Goal: Check status: Check status

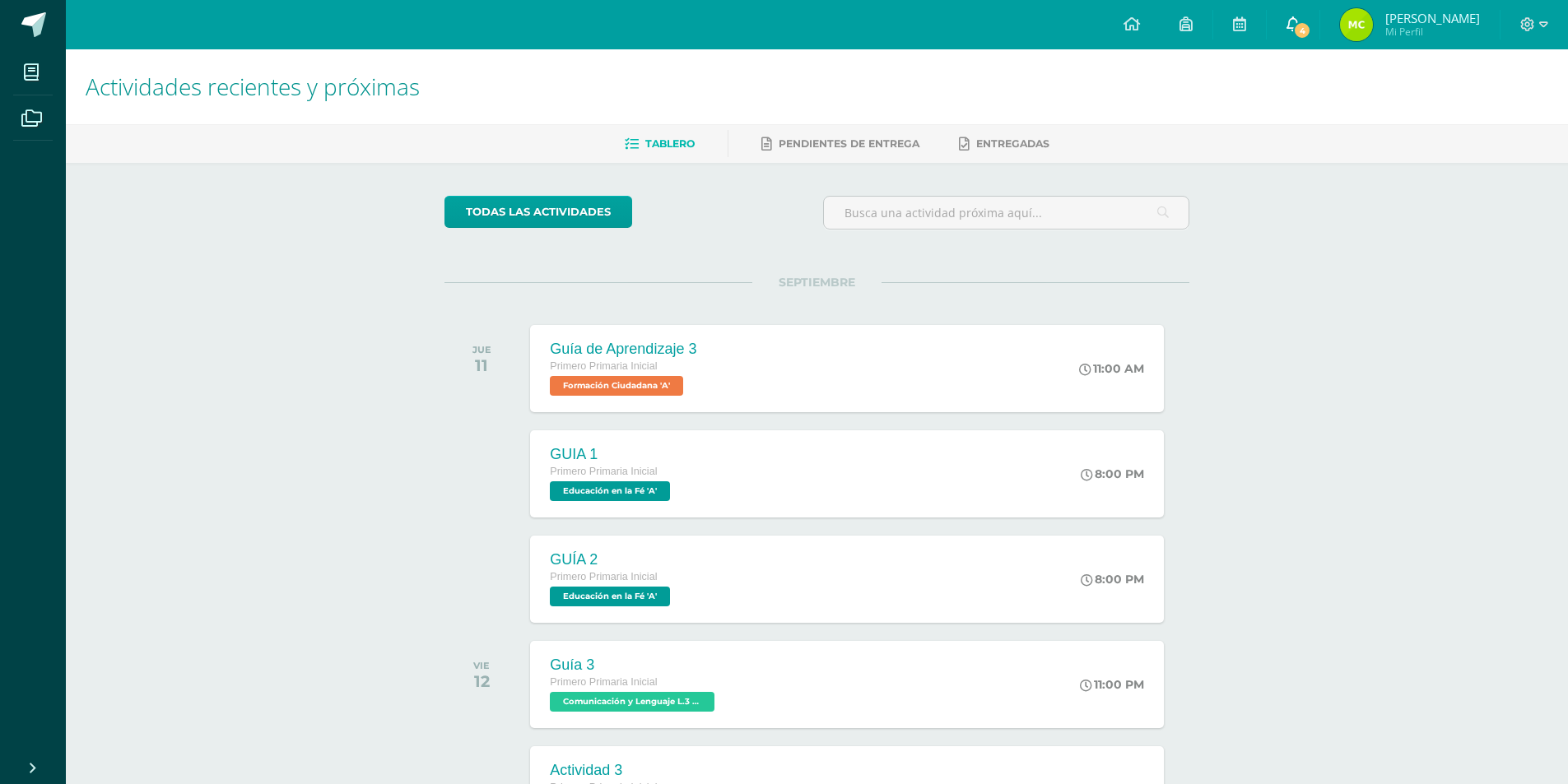
click at [1300, 19] on icon at bounding box center [1293, 24] width 13 height 15
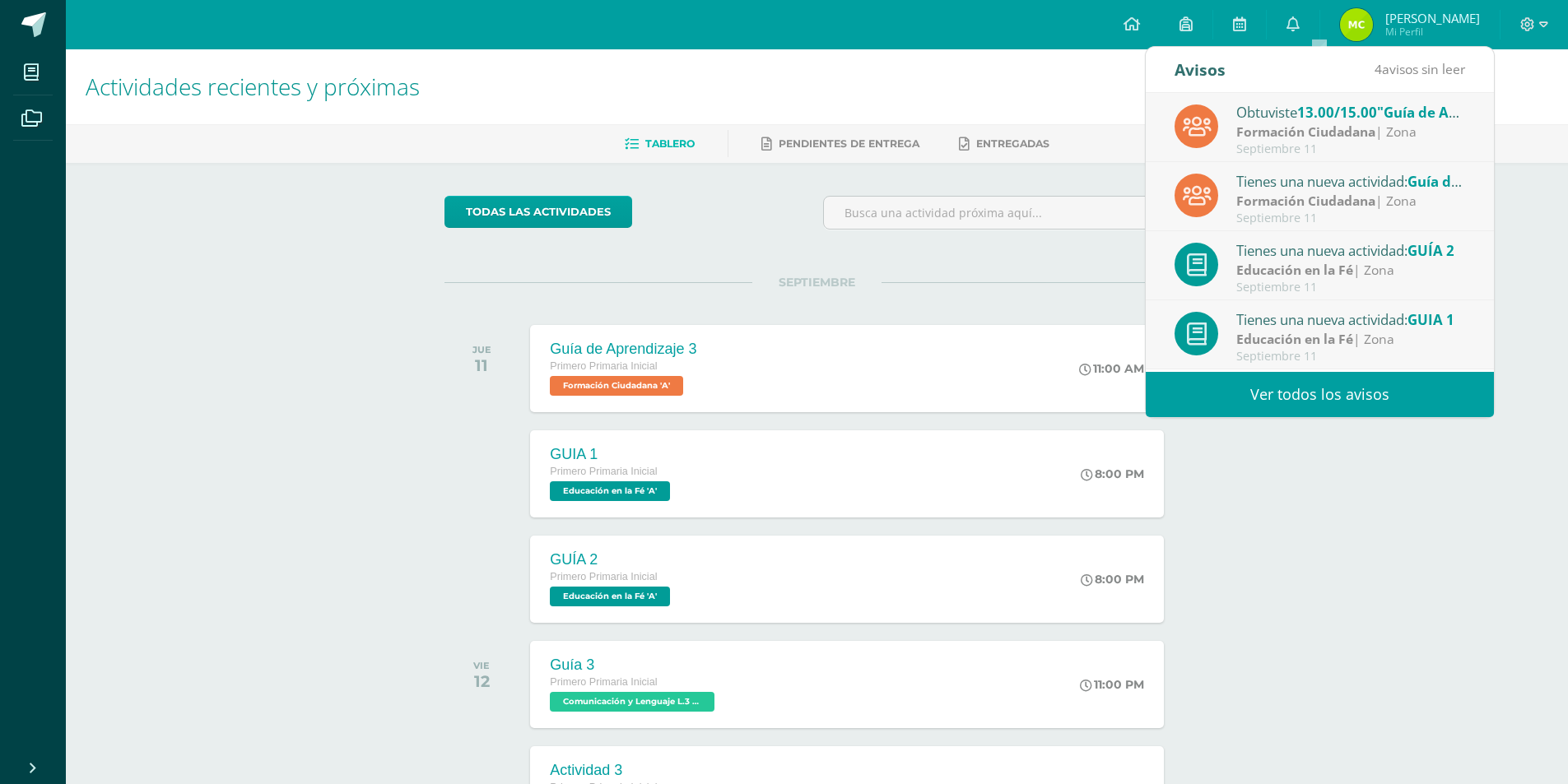
drag, startPoint x: 1357, startPoint y: 388, endPoint x: 1266, endPoint y: 378, distance: 91.5
click at [1355, 388] on link "Ver todos los avisos" at bounding box center [1320, 394] width 348 height 46
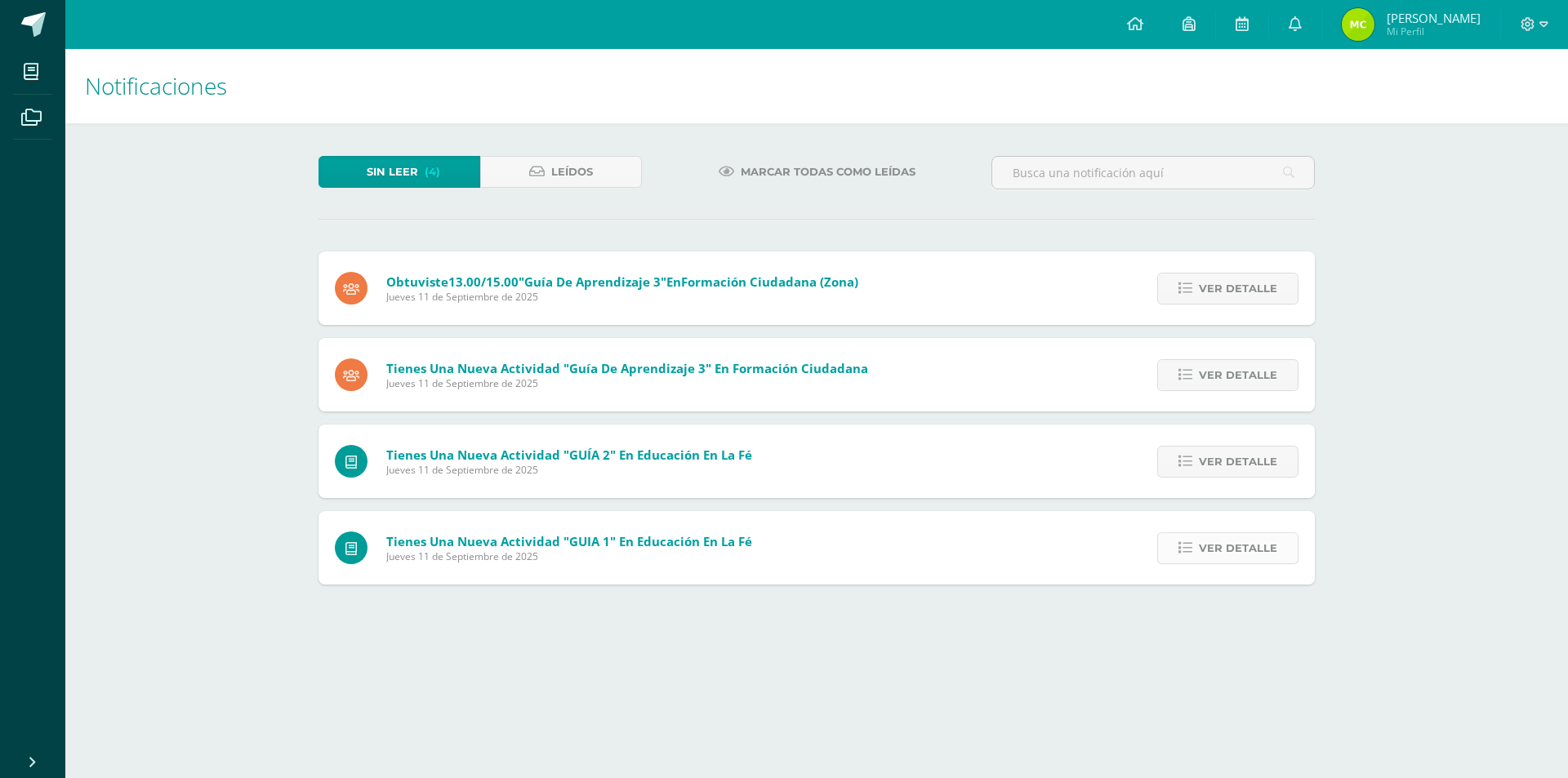
click at [1233, 546] on span "Ver detalle" at bounding box center [1238, 548] width 78 height 30
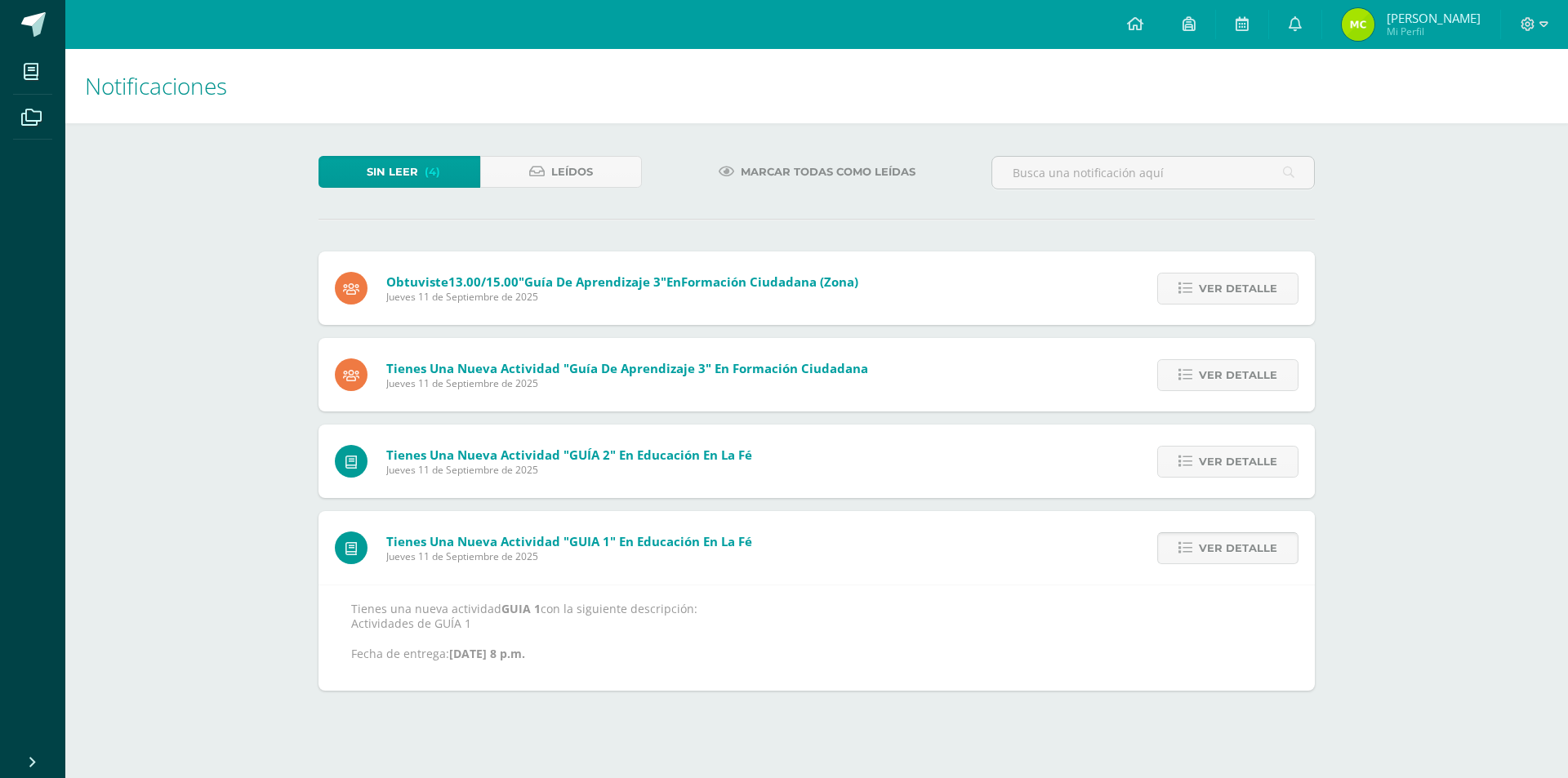
click at [1227, 552] on span "Ver detalle" at bounding box center [1238, 548] width 78 height 30
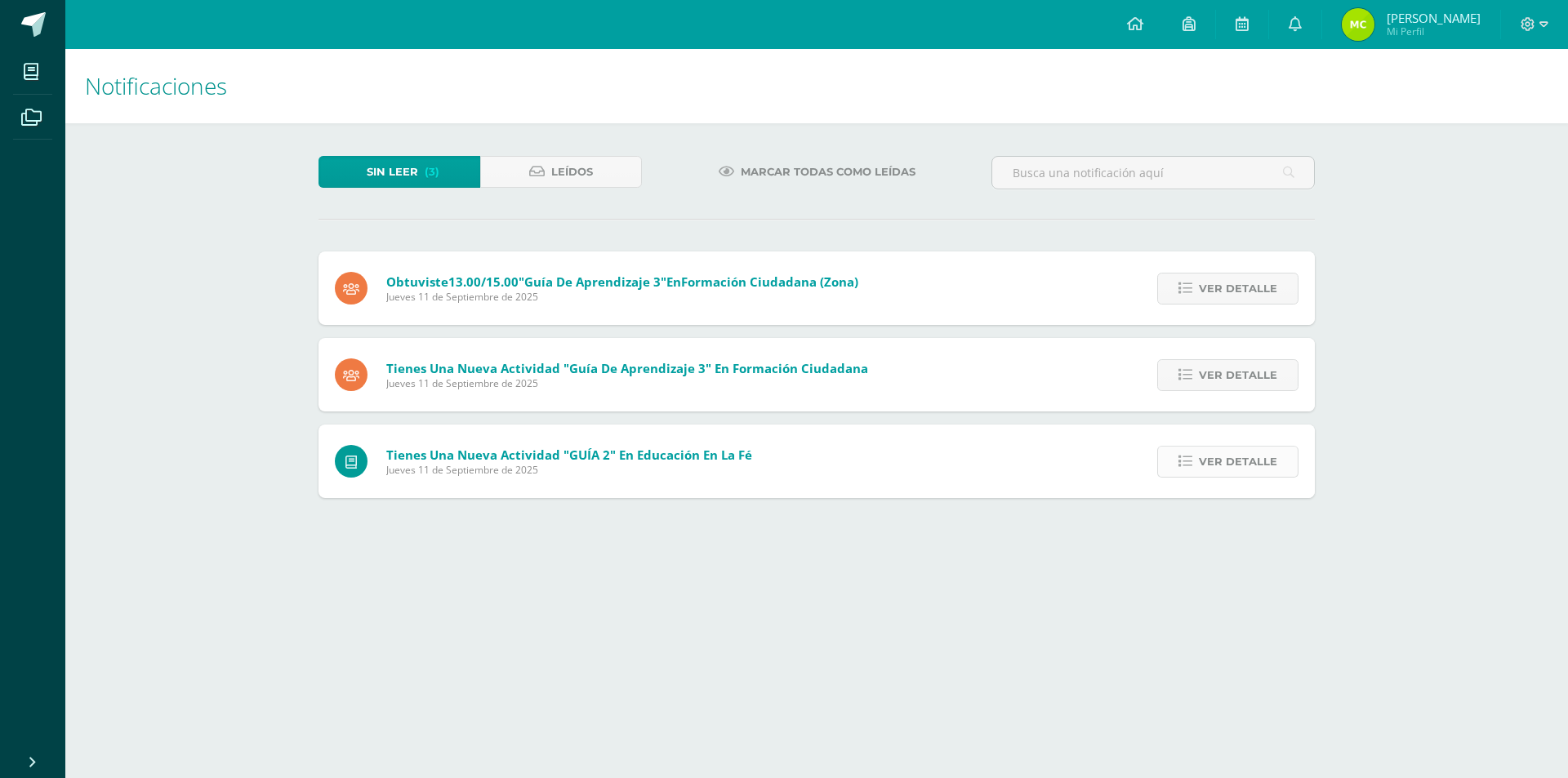
click at [1236, 468] on span "Ver detalle" at bounding box center [1238, 462] width 78 height 30
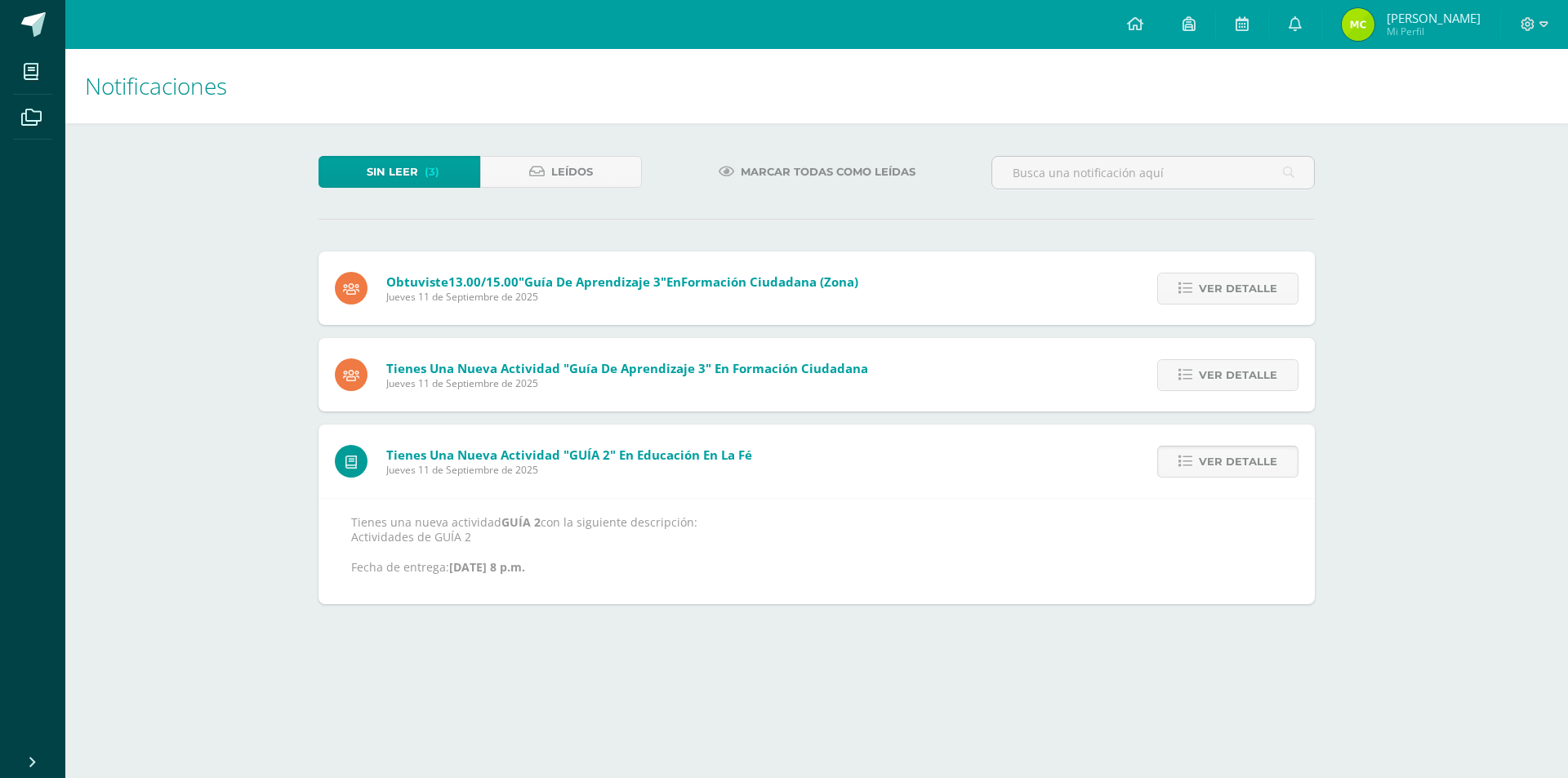
click at [1236, 468] on span "Ver detalle" at bounding box center [1238, 462] width 78 height 30
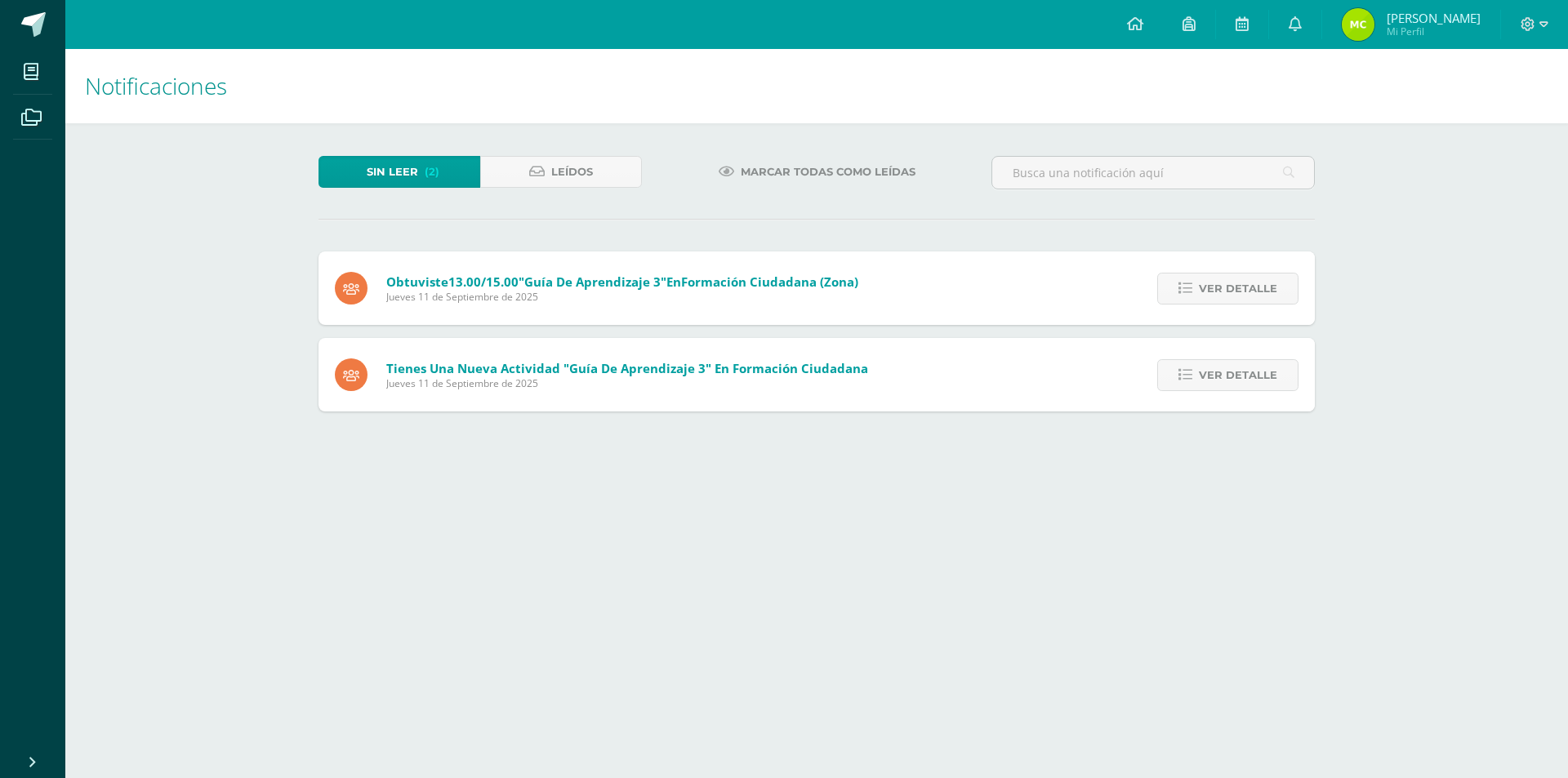
click at [1236, 397] on div "Ver detalle" at bounding box center [1224, 374] width 182 height 73
click at [1240, 380] on span "Ver detalle" at bounding box center [1238, 375] width 78 height 30
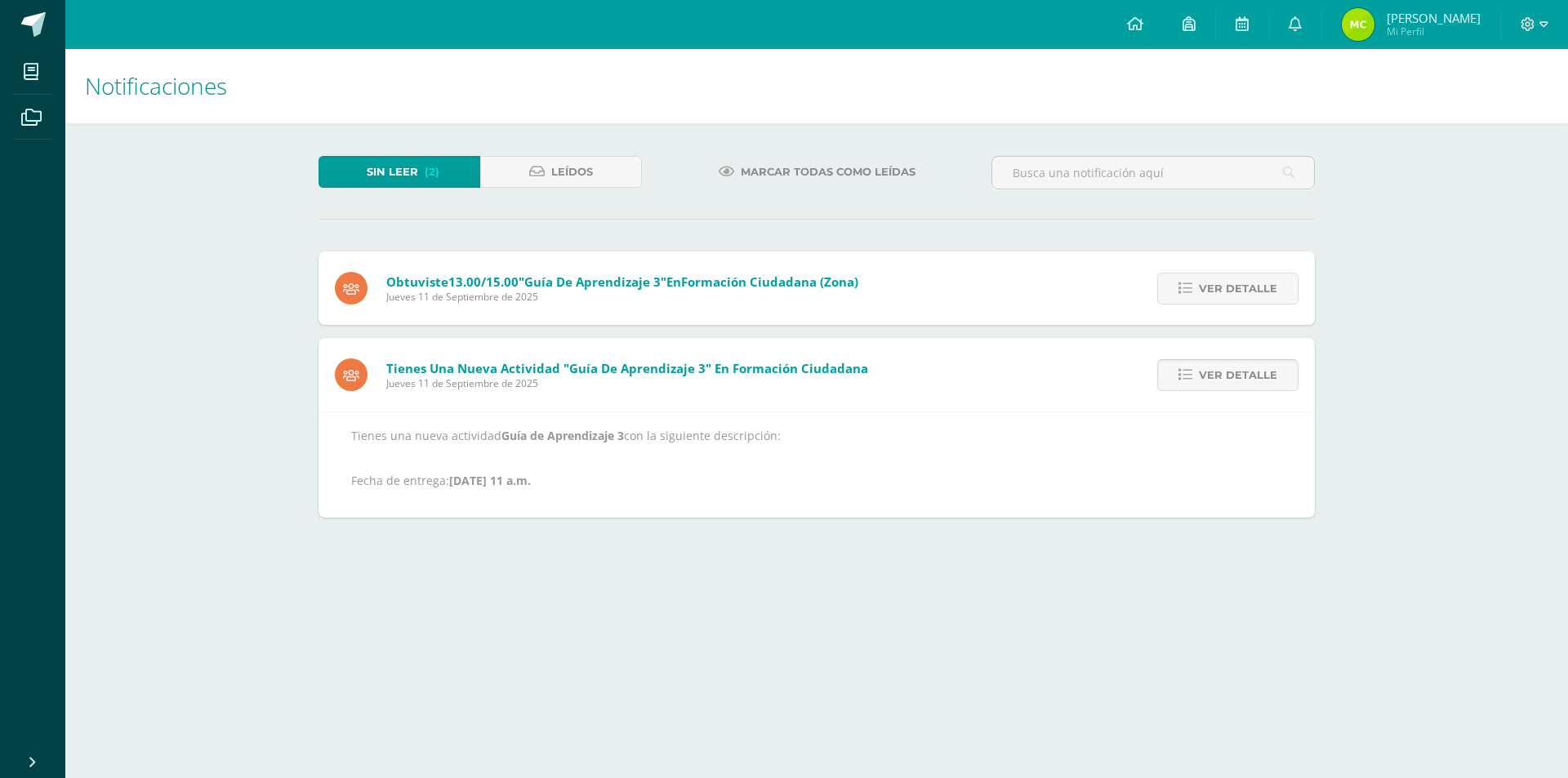
click at [1247, 367] on span "Ver detalle" at bounding box center [1238, 375] width 78 height 30
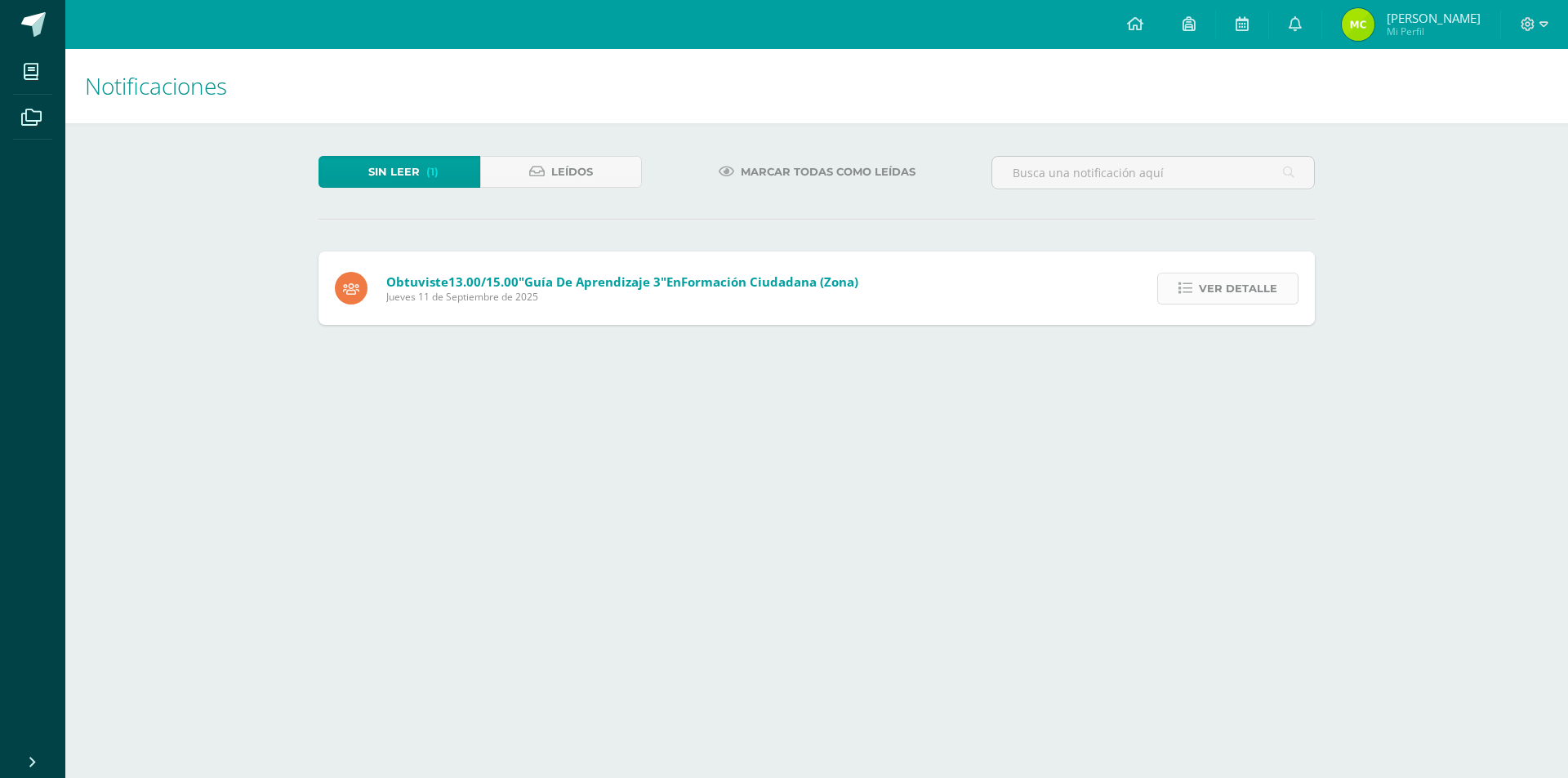
click at [1239, 297] on span "Ver detalle" at bounding box center [1238, 288] width 78 height 30
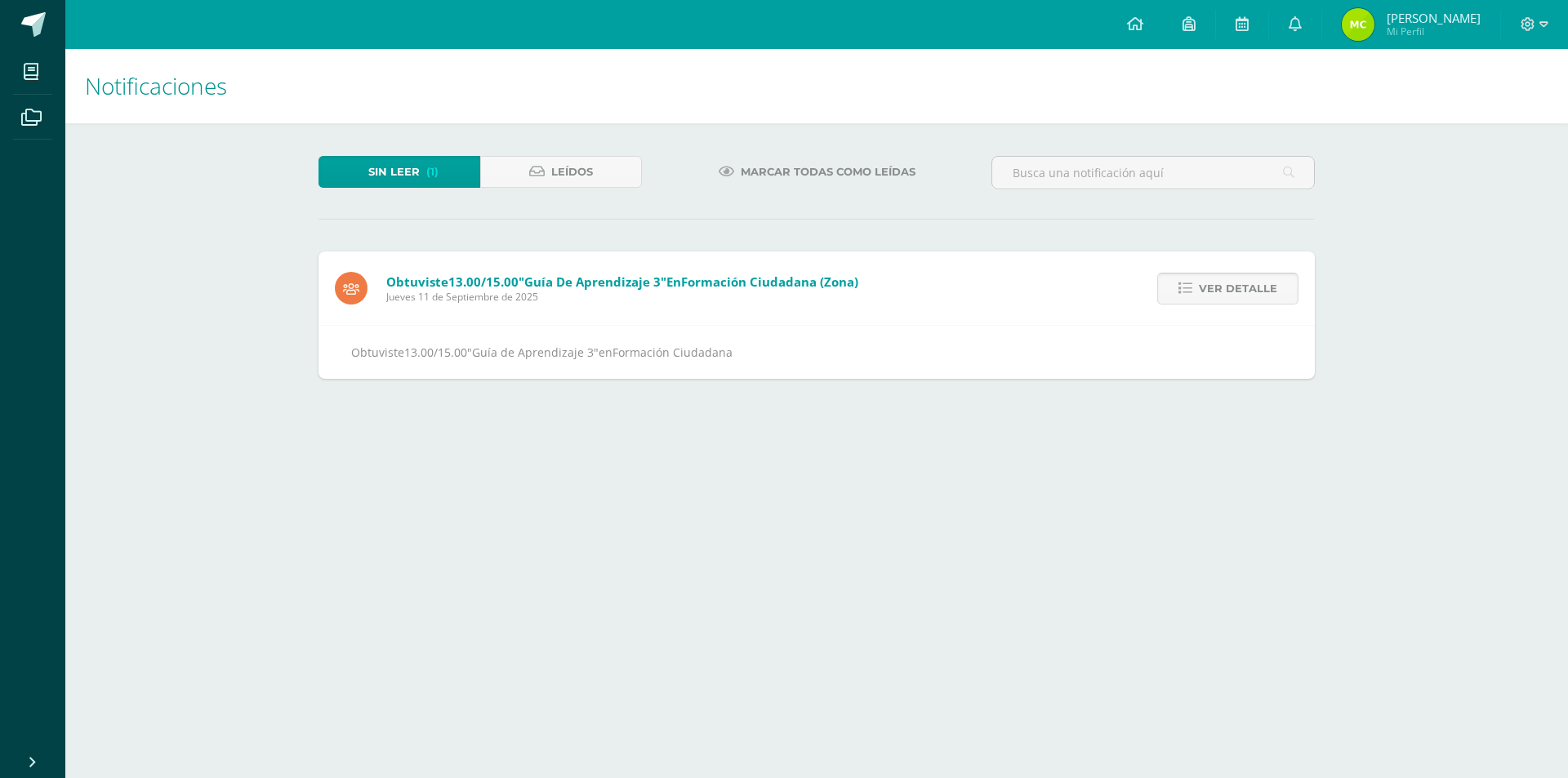
click at [1229, 295] on span "Ver detalle" at bounding box center [1238, 288] width 78 height 30
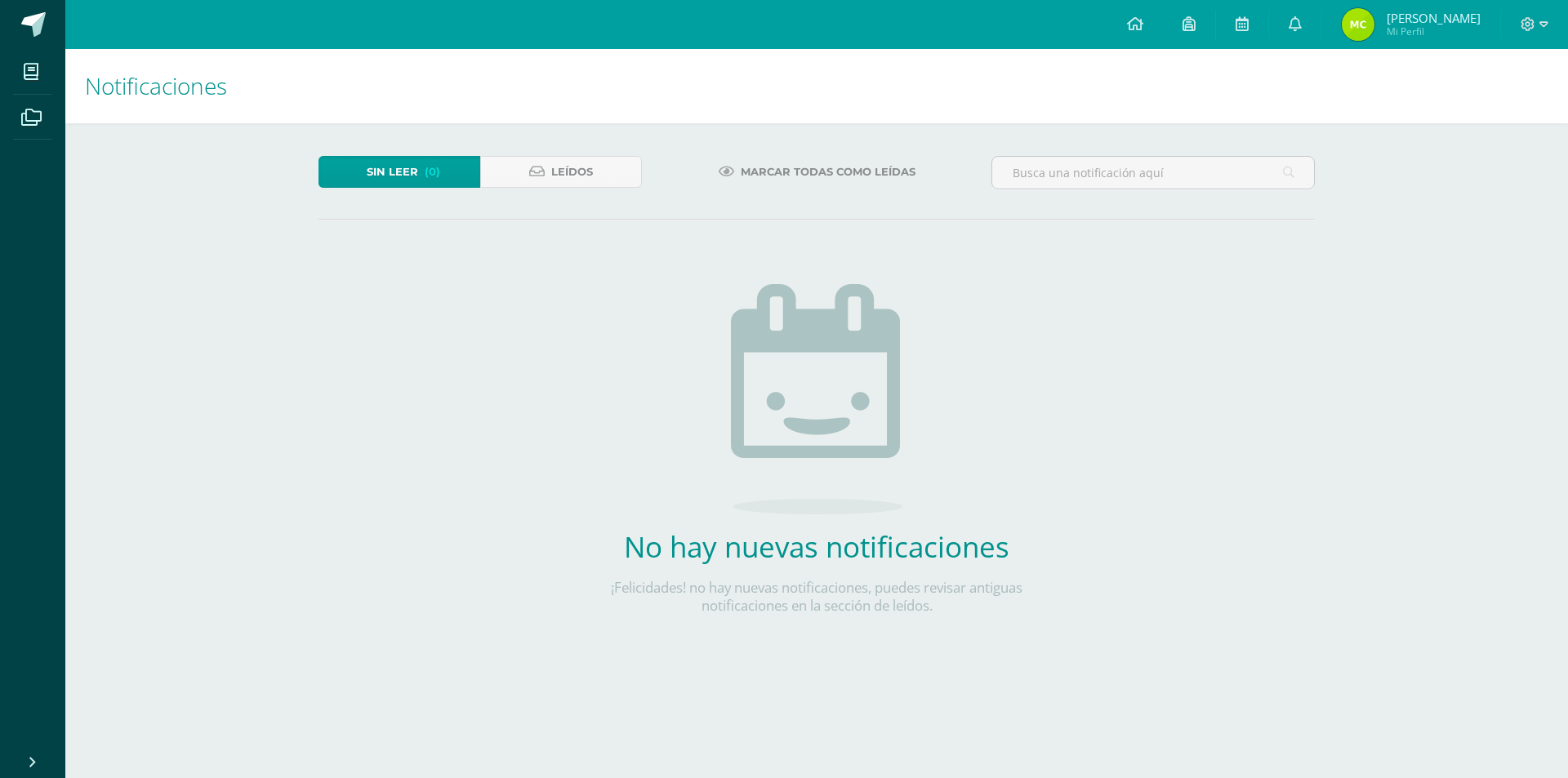
click at [1443, 34] on span "Mi Perfil" at bounding box center [1433, 31] width 94 height 14
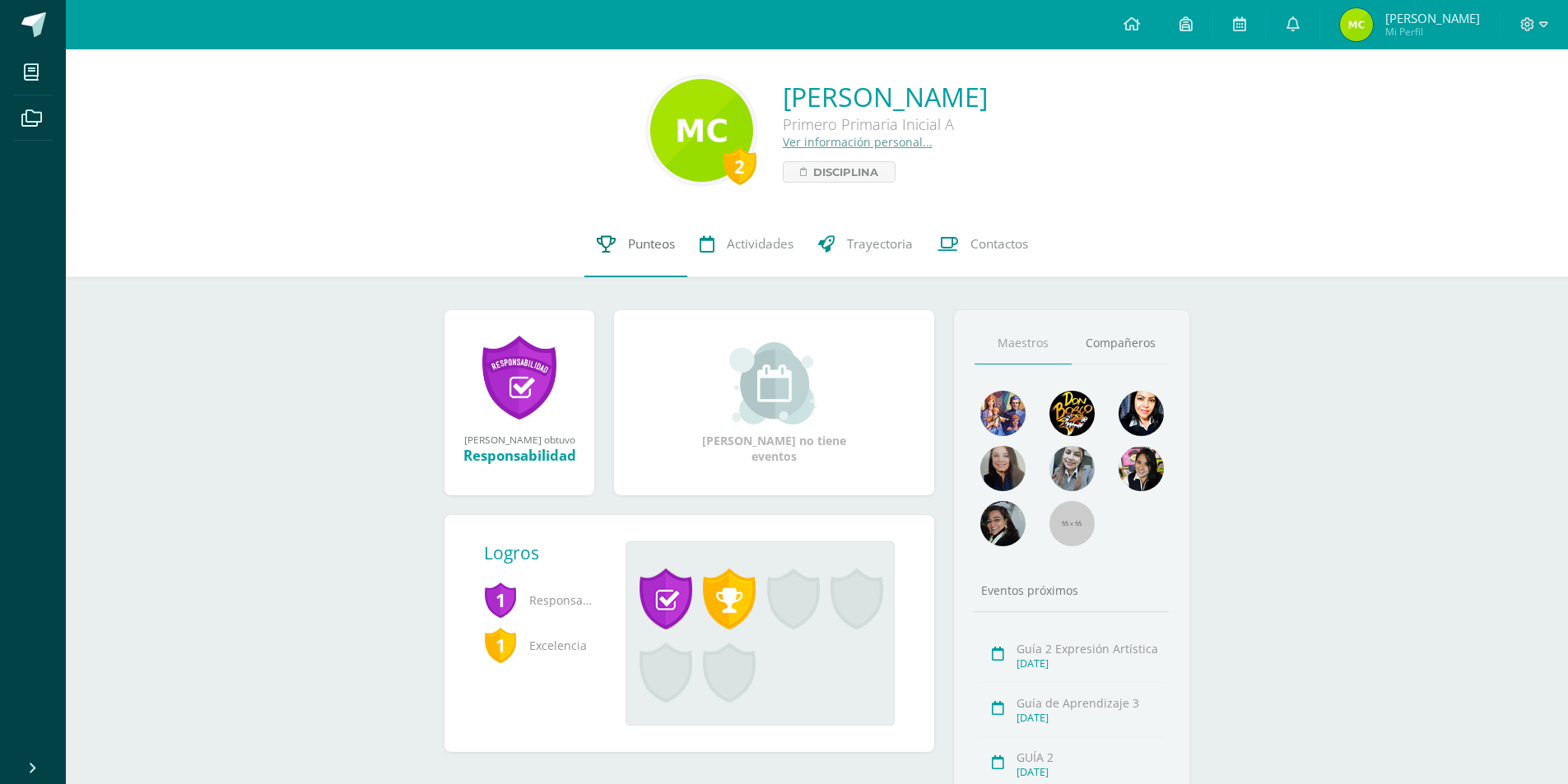
click at [647, 240] on span "Punteos" at bounding box center [651, 243] width 47 height 17
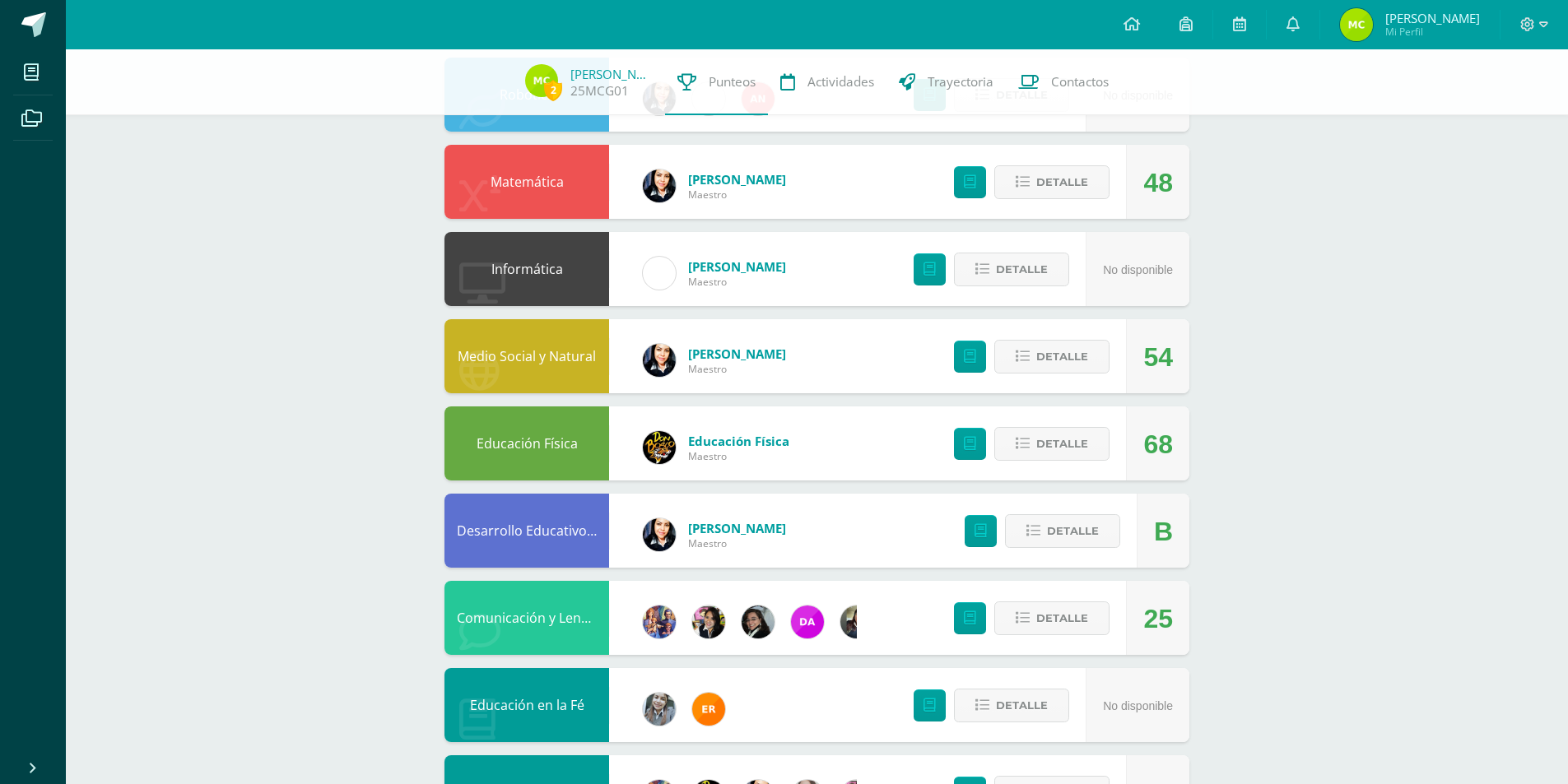
scroll to position [493, 0]
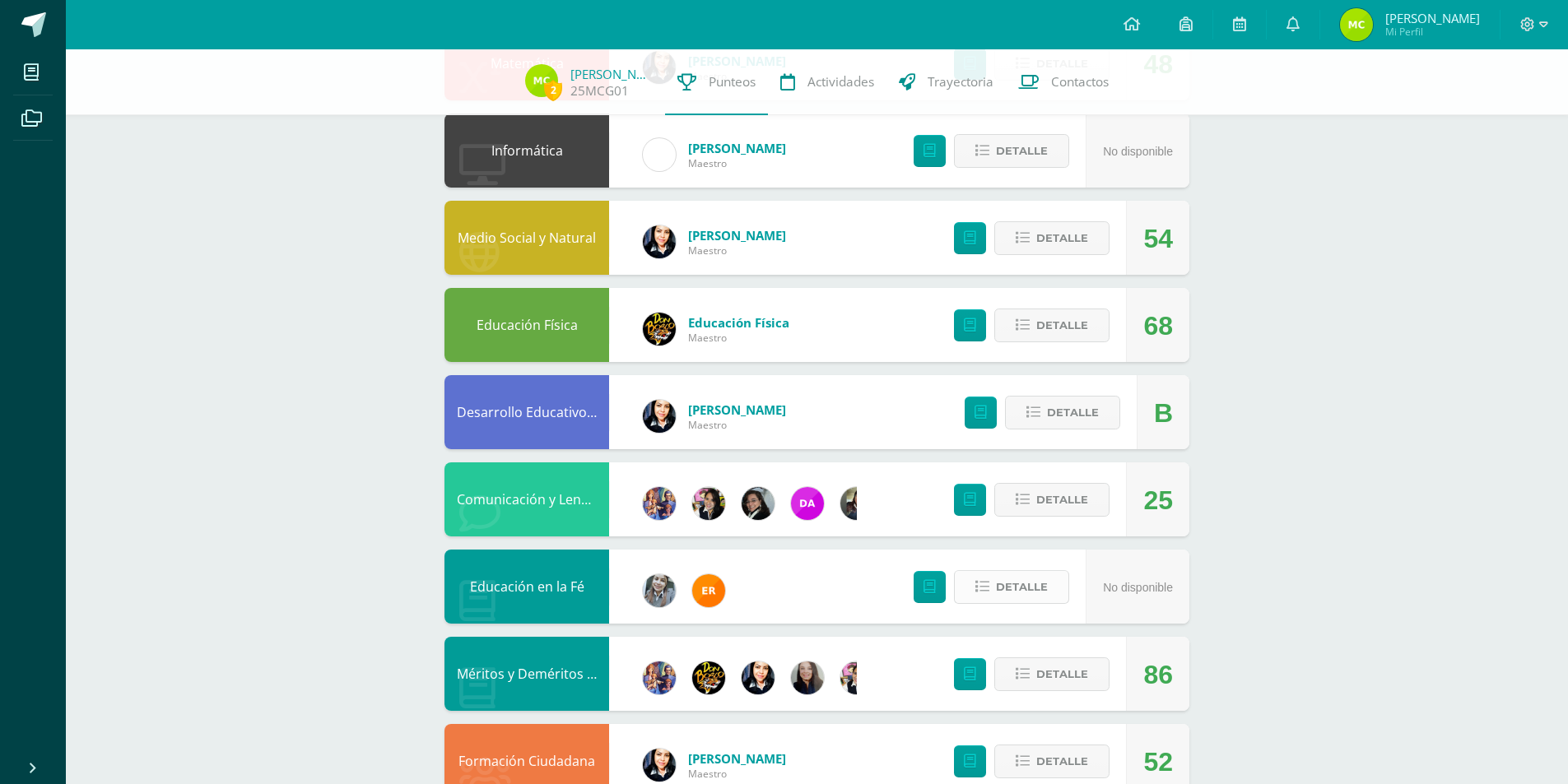
click at [1011, 593] on span "Detalle" at bounding box center [1021, 587] width 52 height 31
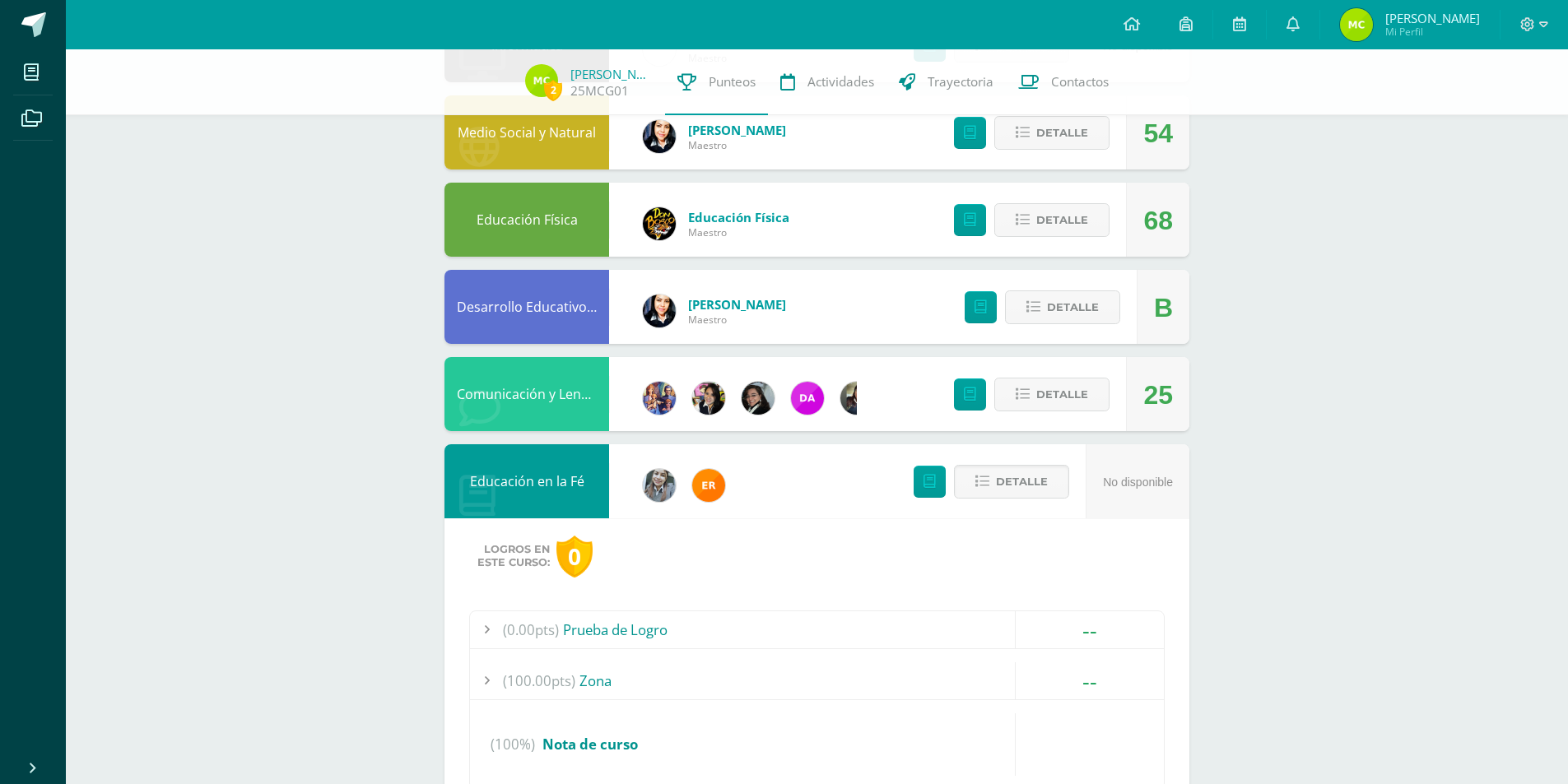
scroll to position [740, 0]
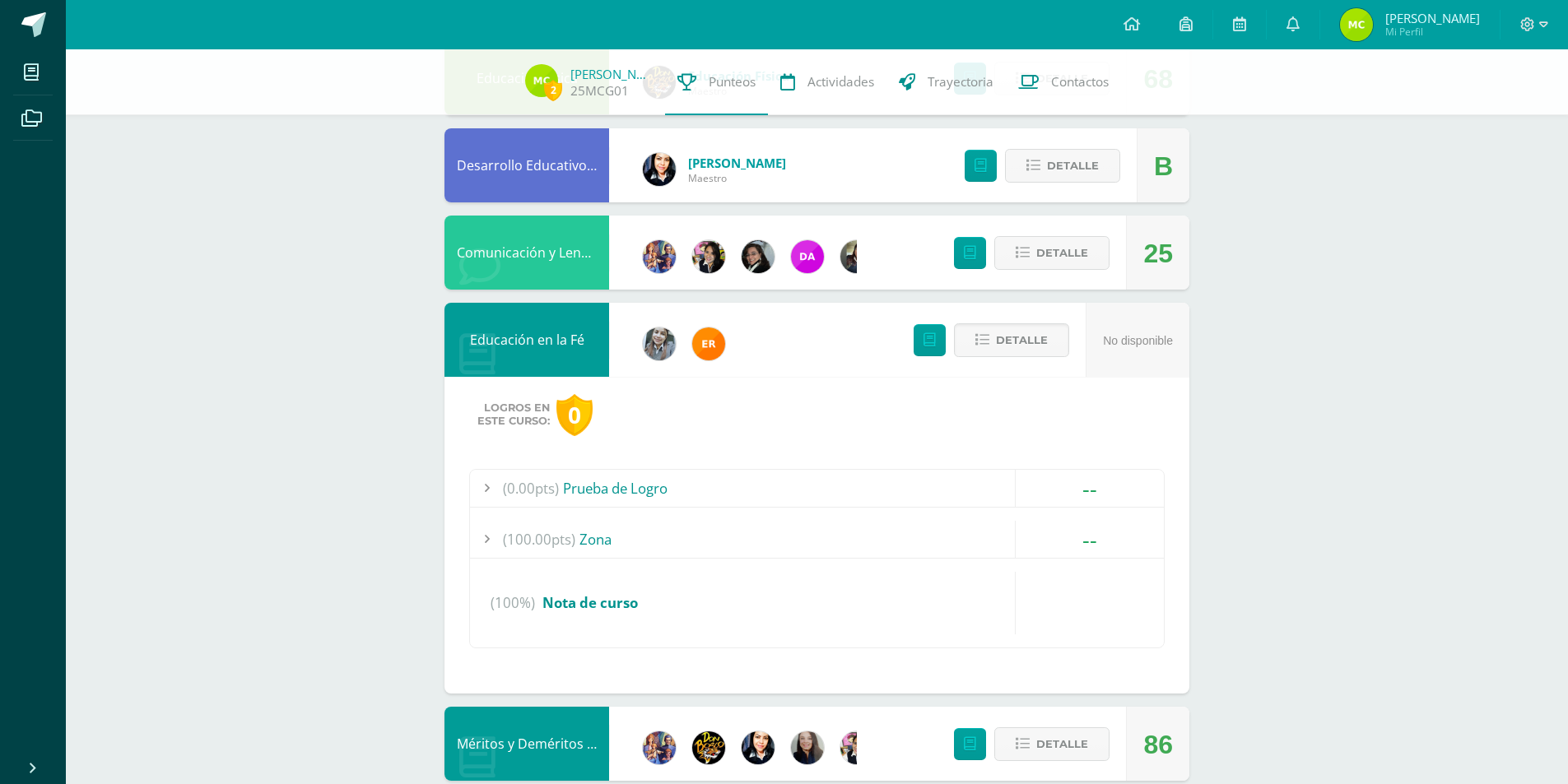
click at [521, 341] on div "Educación en la Fé" at bounding box center [527, 339] width 165 height 74
click at [1008, 335] on span "Detalle" at bounding box center [1021, 339] width 52 height 31
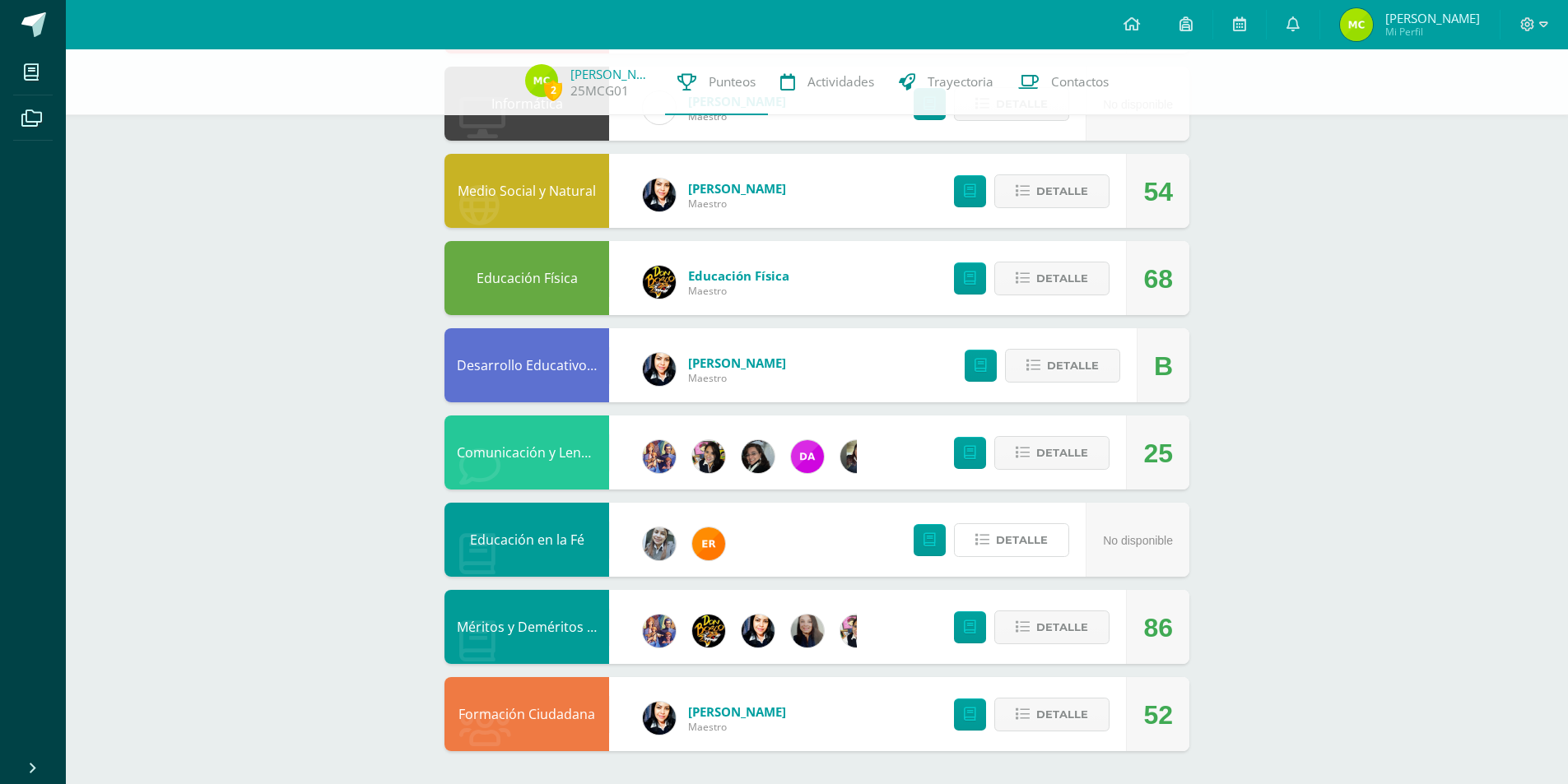
scroll to position [541, 0]
click at [1032, 720] on button "Detalle" at bounding box center [1051, 714] width 115 height 34
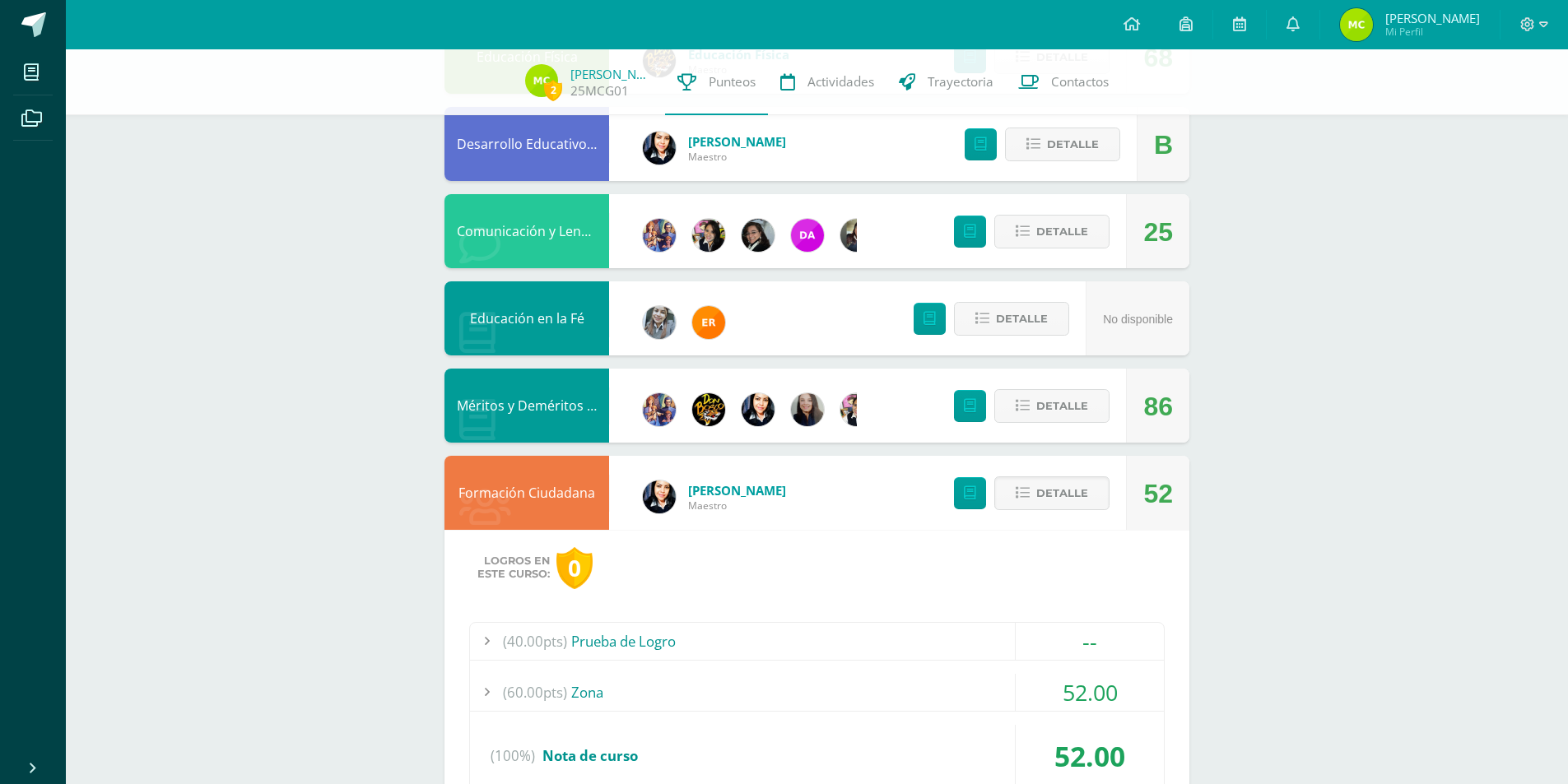
scroll to position [857, 0]
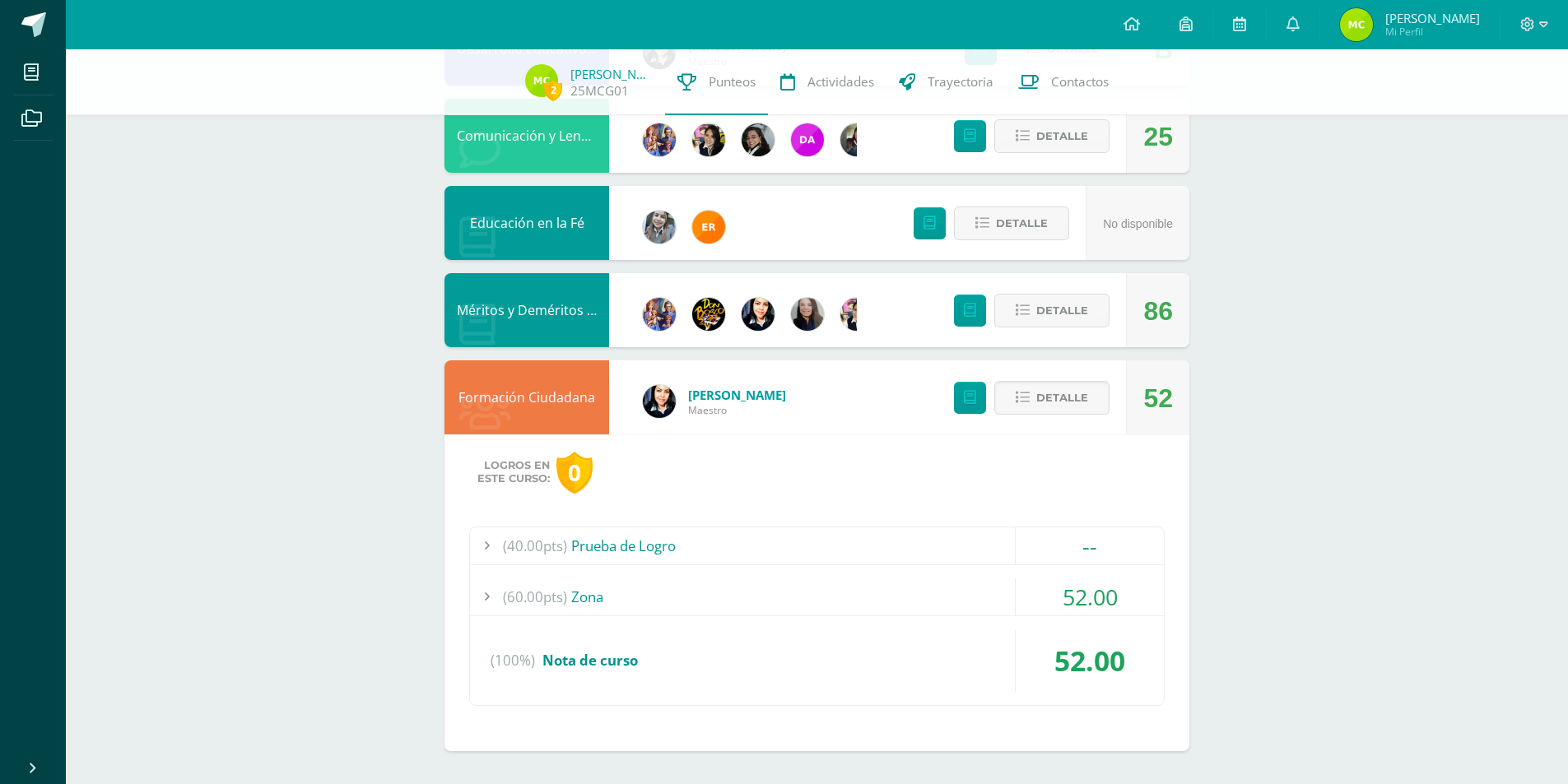
click at [501, 600] on div at bounding box center [486, 597] width 33 height 37
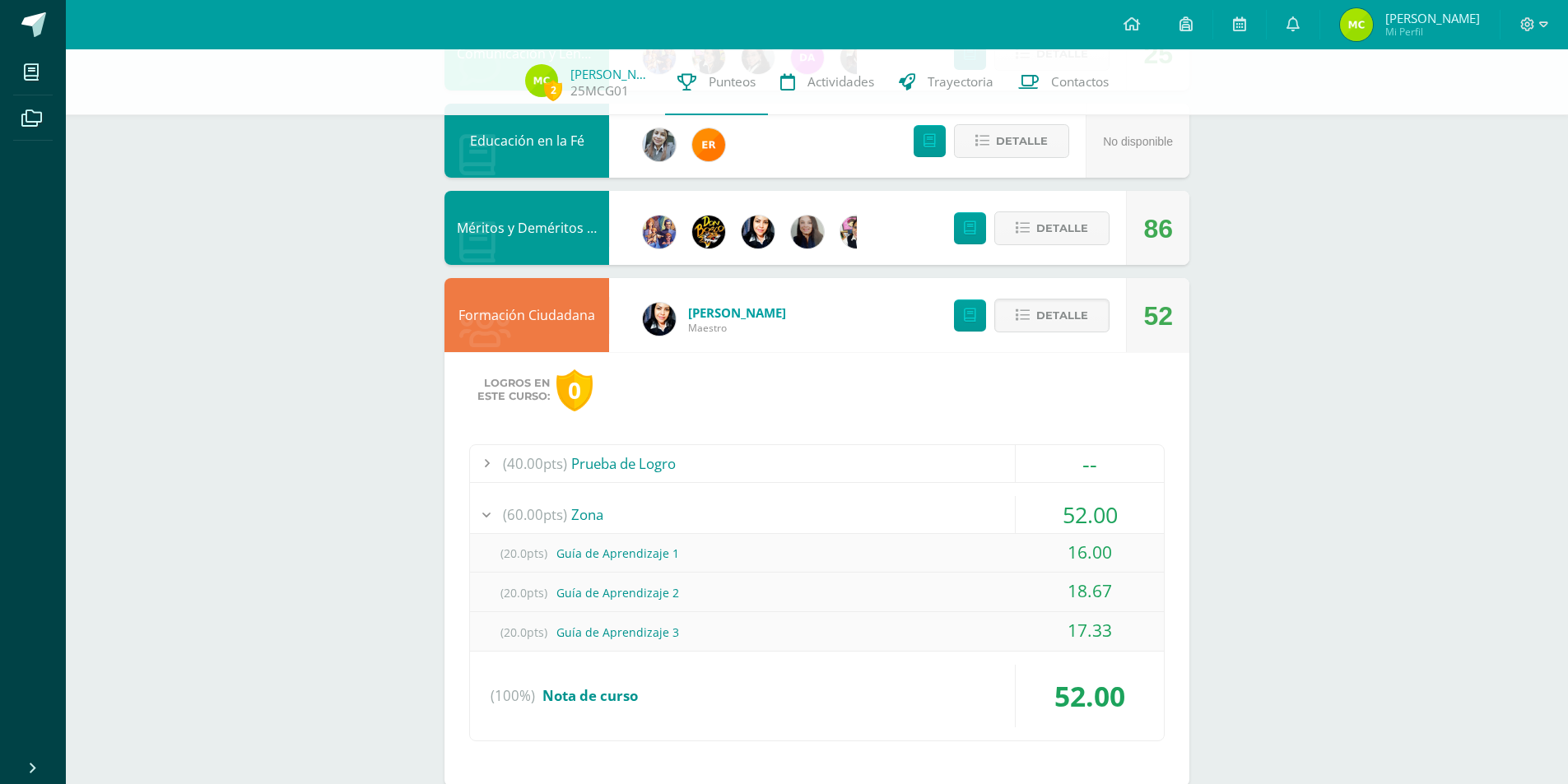
scroll to position [974, 0]
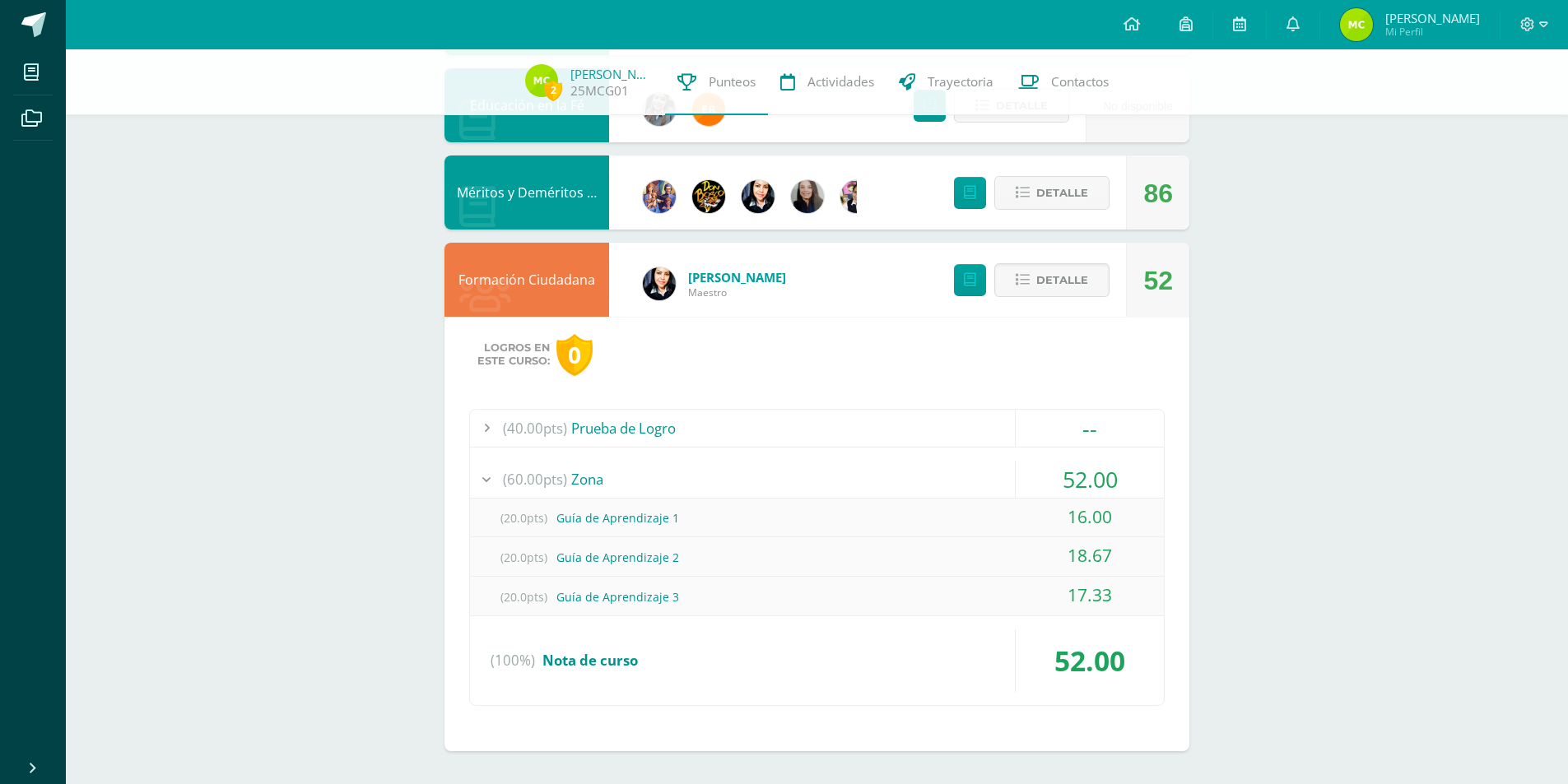
click at [485, 477] on div at bounding box center [486, 479] width 33 height 37
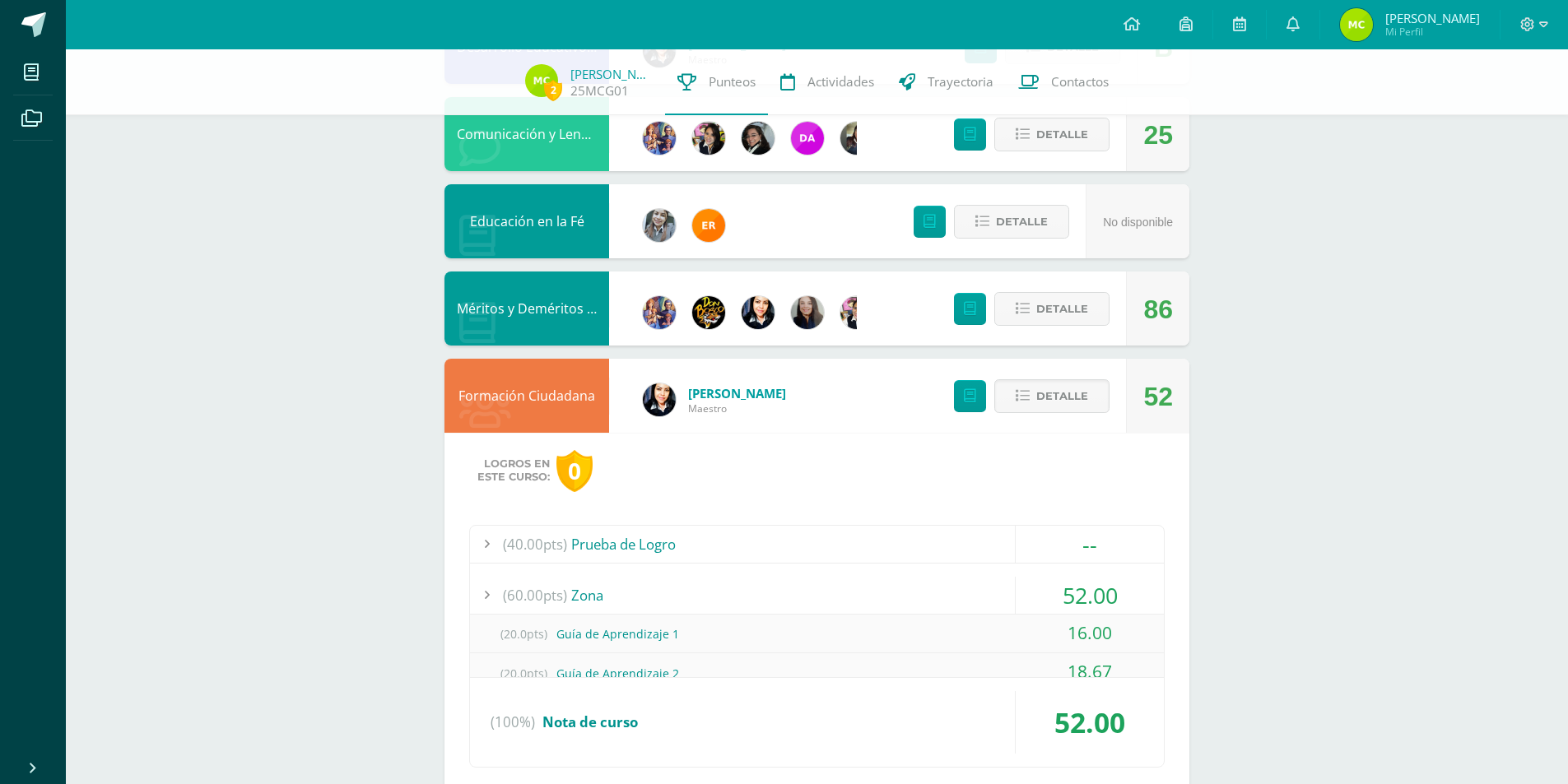
scroll to position [857, 0]
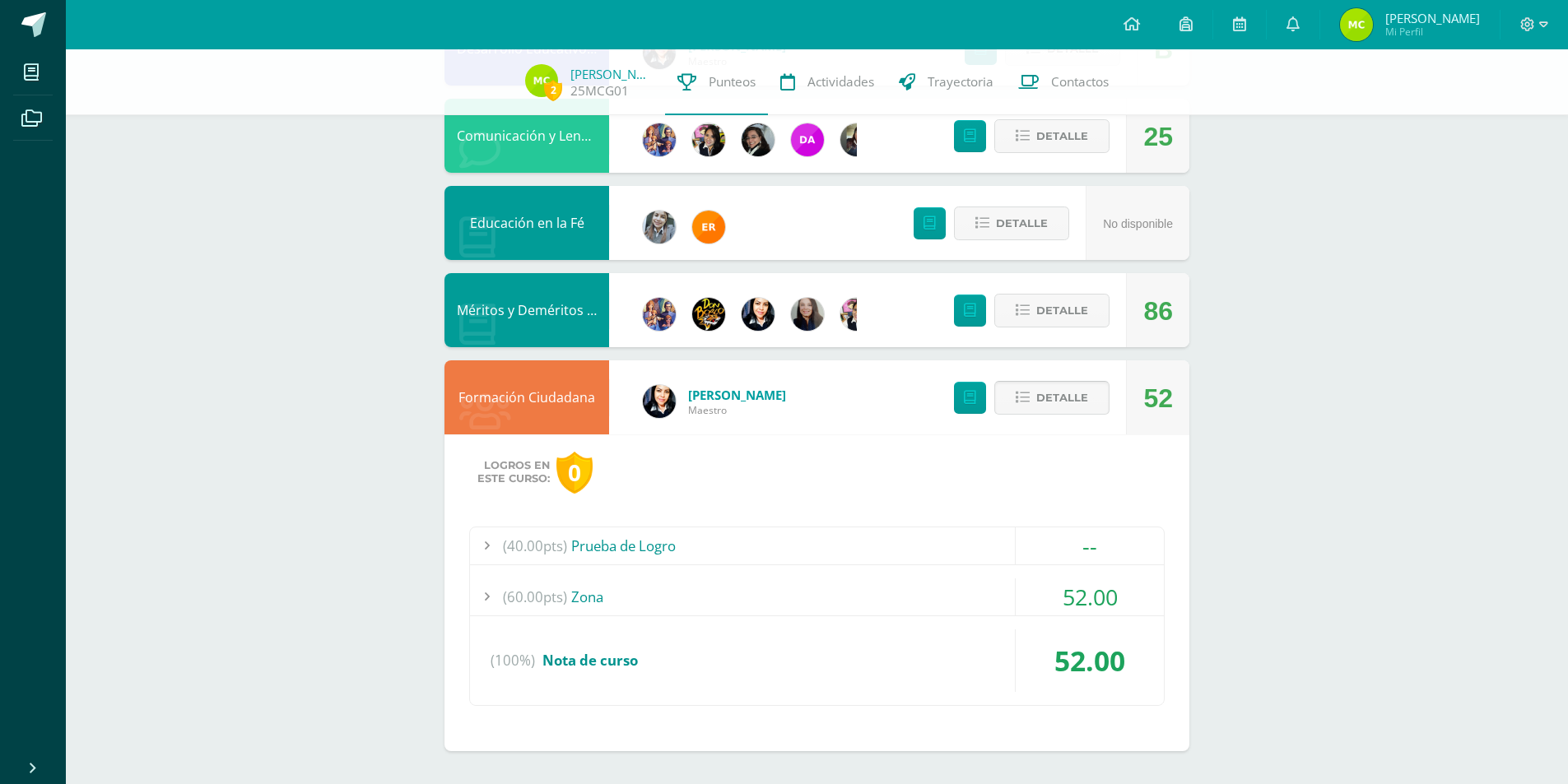
click at [1054, 395] on span "Detalle" at bounding box center [1062, 397] width 52 height 31
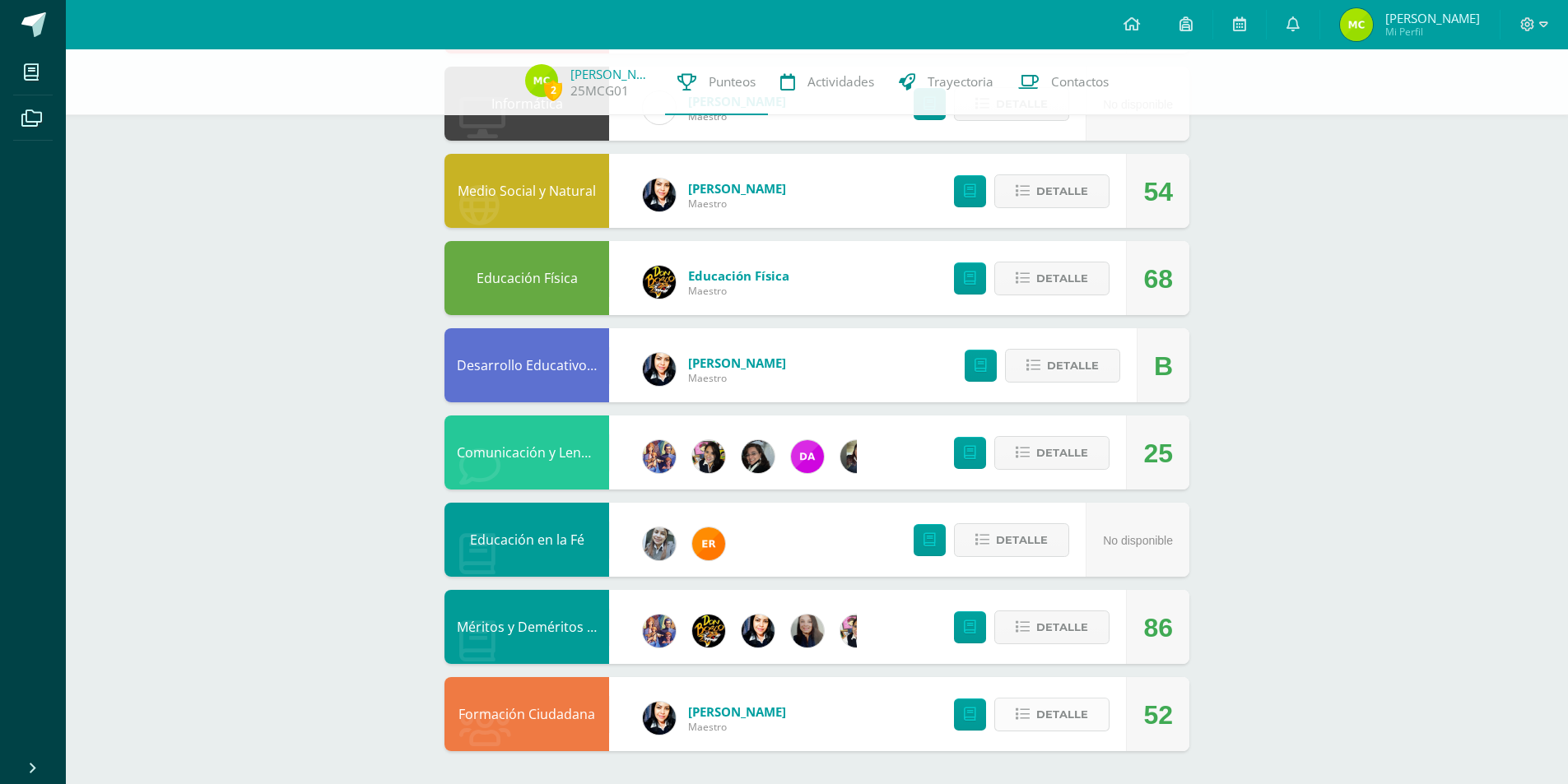
scroll to position [541, 0]
click at [1047, 453] on span "Detalle" at bounding box center [1062, 453] width 52 height 31
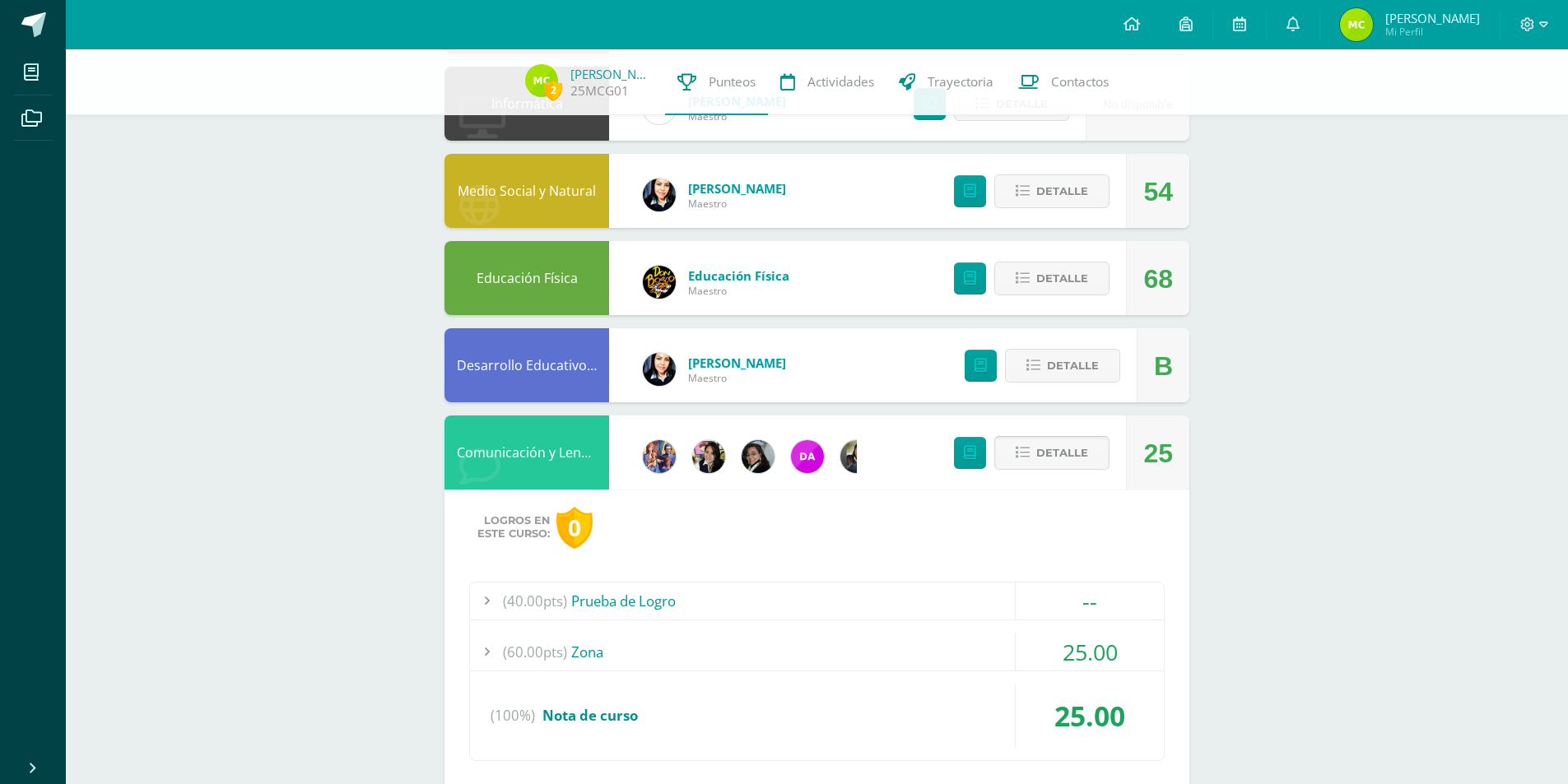
click at [1053, 452] on span "Detalle" at bounding box center [1062, 453] width 52 height 31
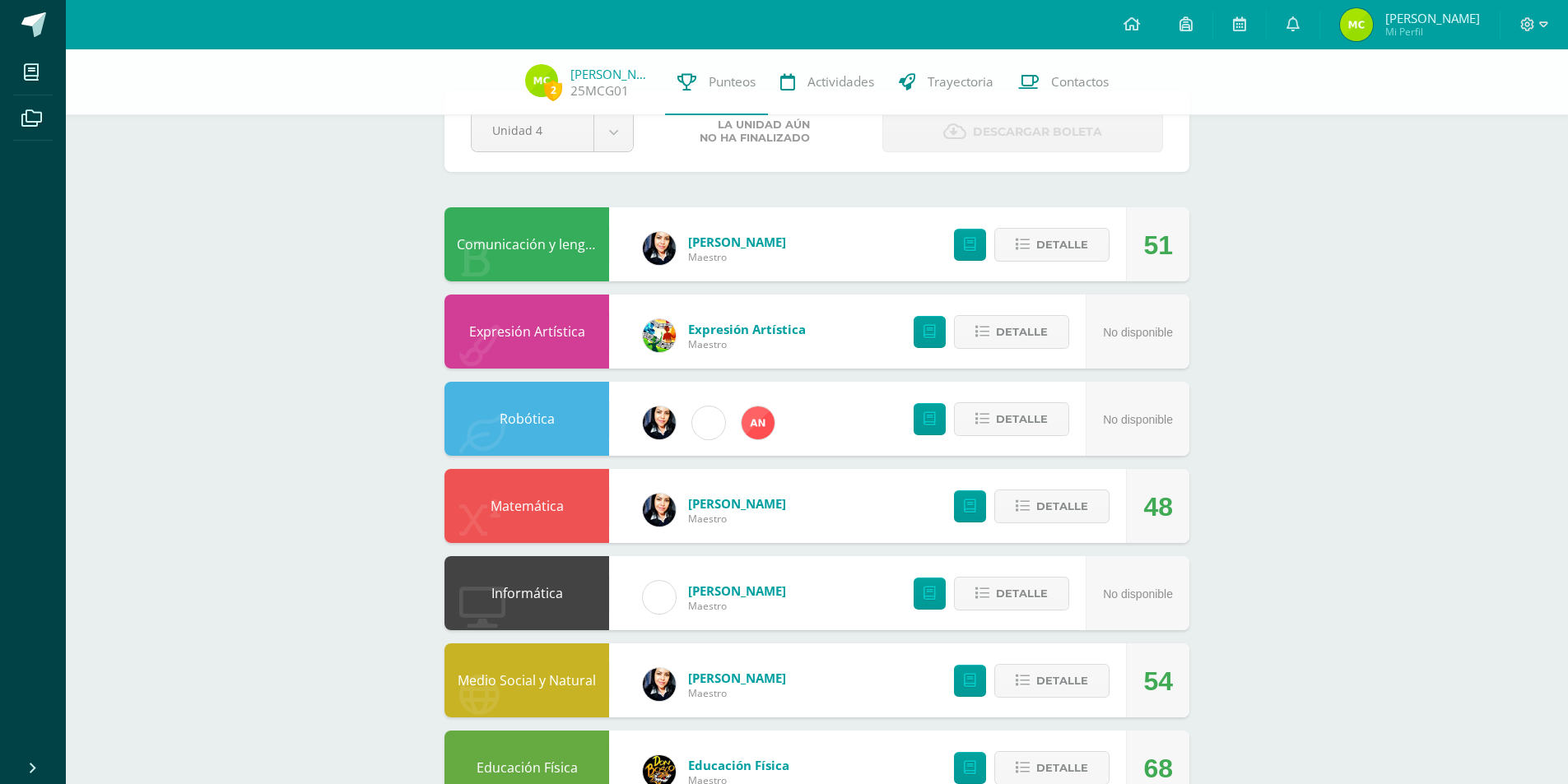
scroll to position [47, 0]
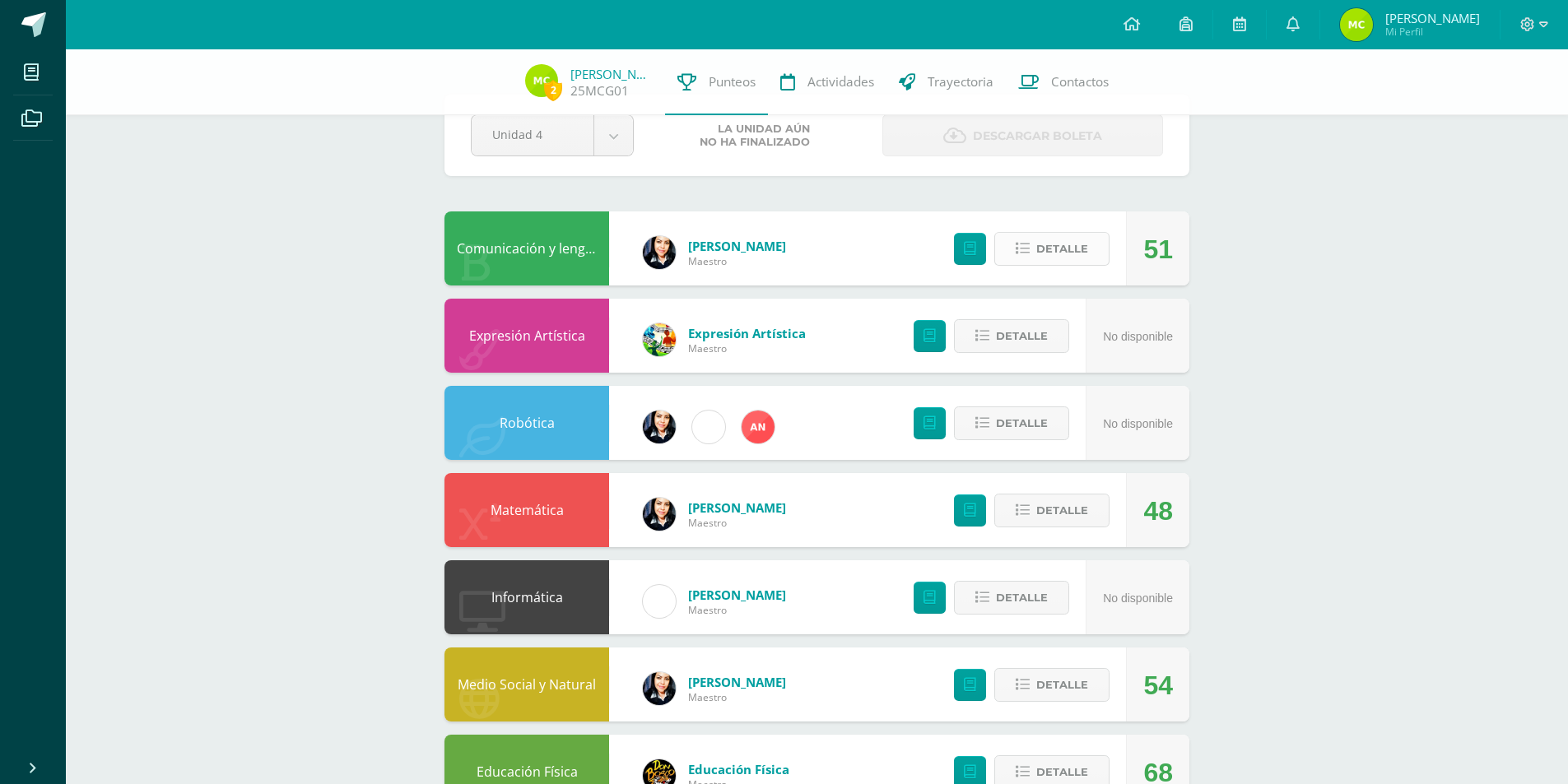
click at [1049, 243] on span "Detalle" at bounding box center [1062, 248] width 52 height 31
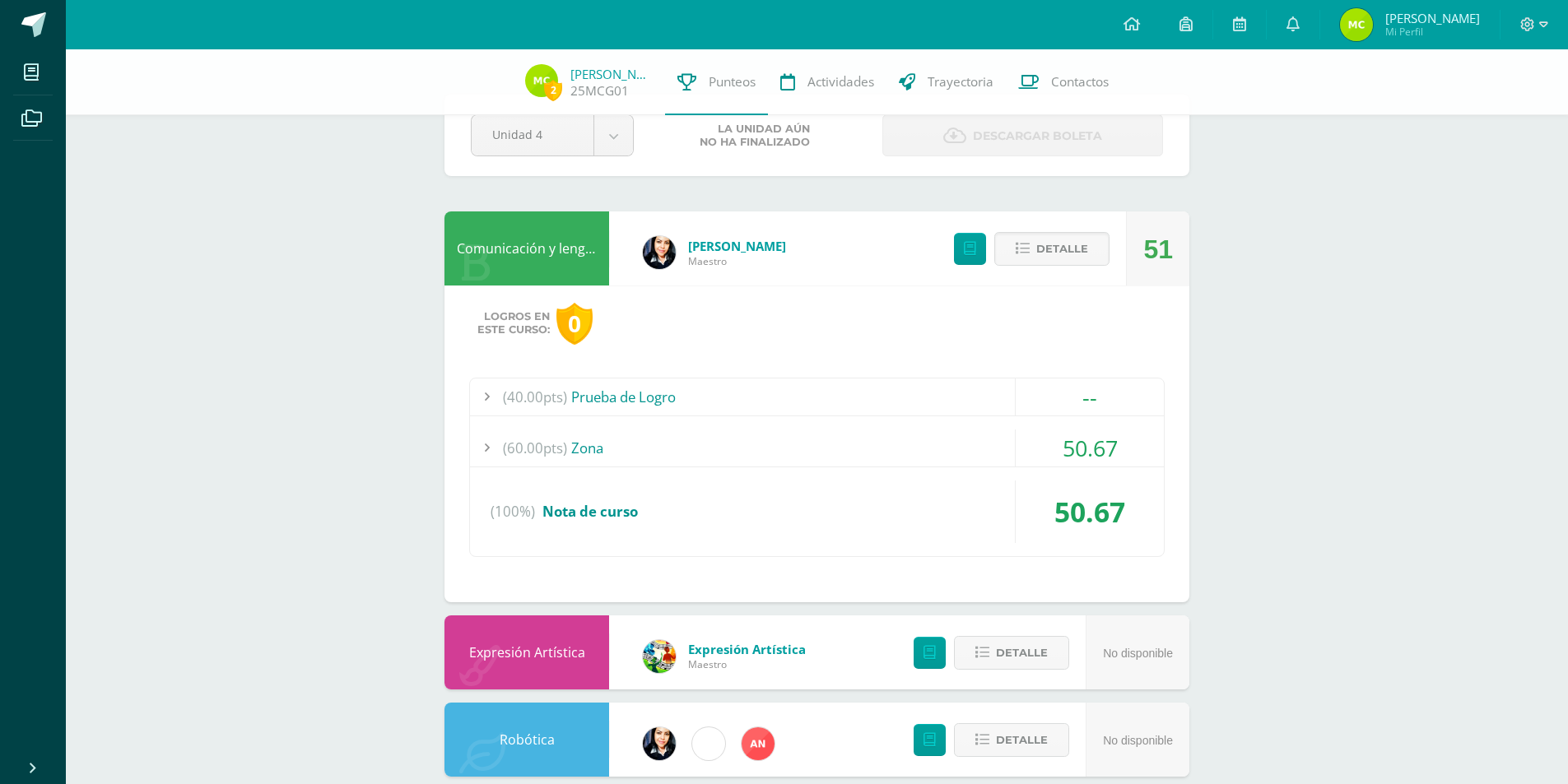
click at [510, 447] on span "(60.00pts)" at bounding box center [535, 448] width 65 height 37
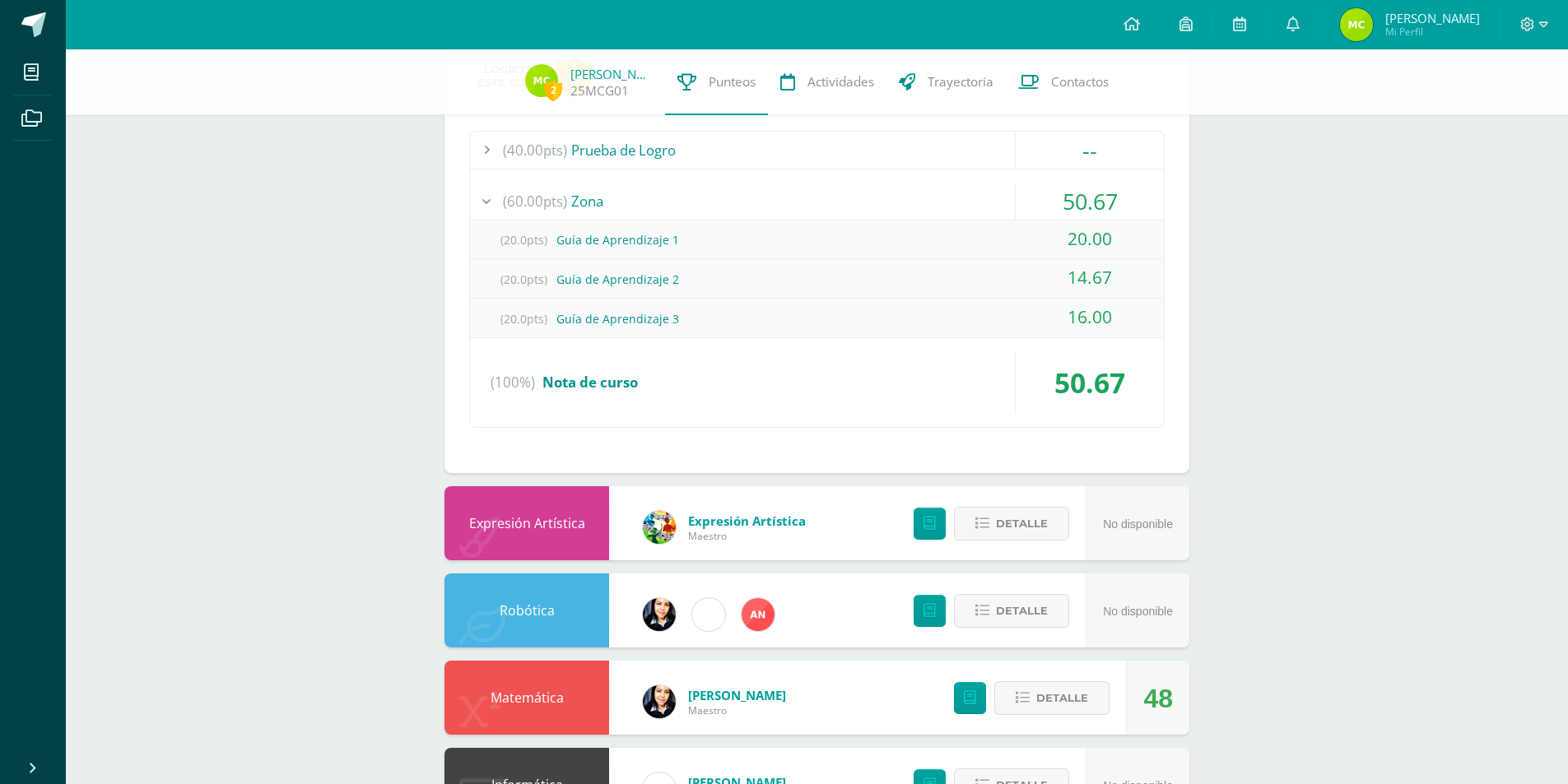
scroll to position [458, 0]
